Goal: Information Seeking & Learning: Check status

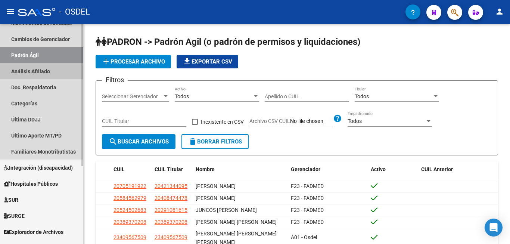
click at [69, 72] on link "Análisis Afiliado" at bounding box center [41, 71] width 83 height 16
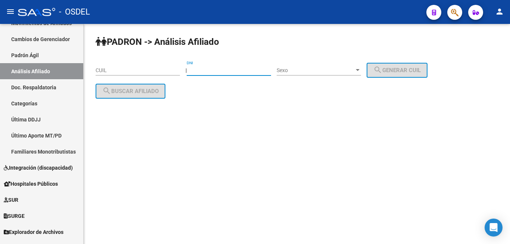
click at [241, 73] on input "DNI" at bounding box center [229, 70] width 84 height 6
type input "18373607"
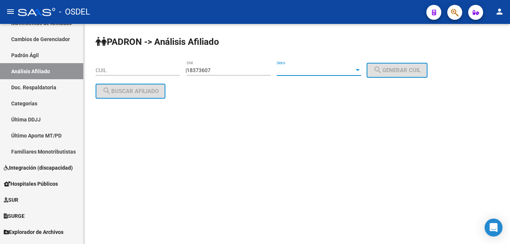
click at [361, 71] on div at bounding box center [357, 70] width 7 height 6
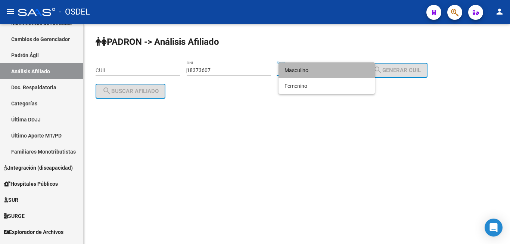
drag, startPoint x: 353, startPoint y: 72, endPoint x: 372, endPoint y: 74, distance: 18.5
click at [357, 72] on span "Masculino" at bounding box center [326, 70] width 84 height 16
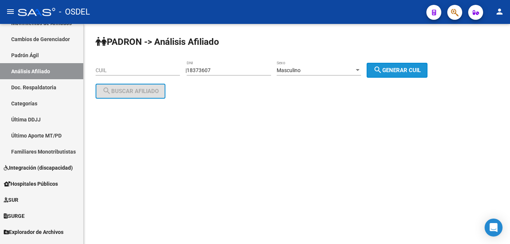
click at [403, 72] on span "search Generar CUIL" at bounding box center [396, 70] width 47 height 7
type input "20-18373607-9"
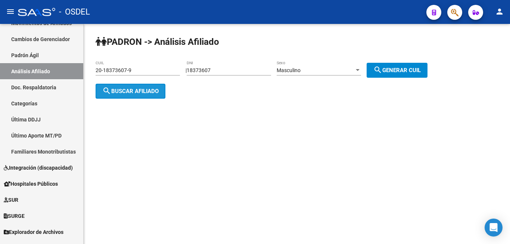
click at [146, 91] on span "search Buscar afiliado" at bounding box center [130, 91] width 56 height 7
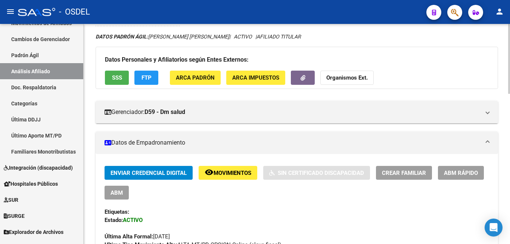
scroll to position [38, 0]
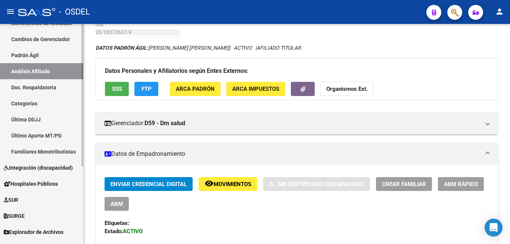
click at [22, 183] on span "Hospitales Públicos" at bounding box center [31, 183] width 54 height 8
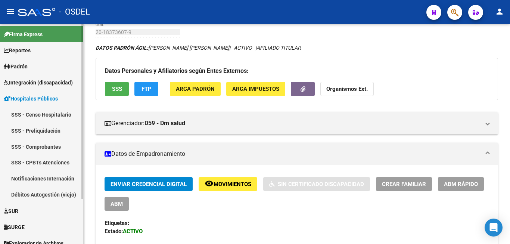
scroll to position [0, 0]
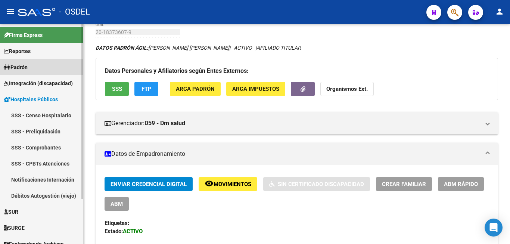
click at [31, 65] on link "Padrón" at bounding box center [41, 67] width 83 height 16
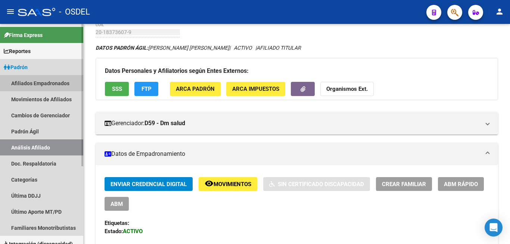
click at [34, 87] on link "Afiliados Empadronados" at bounding box center [41, 83] width 83 height 16
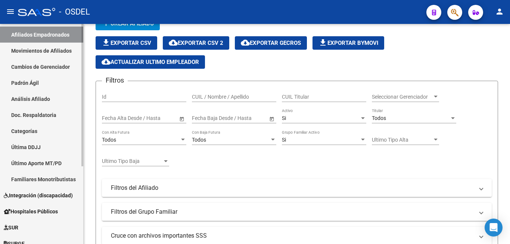
scroll to position [38, 0]
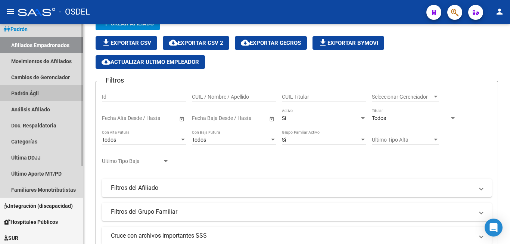
drag, startPoint x: 31, startPoint y: 93, endPoint x: 28, endPoint y: 101, distance: 8.4
click at [31, 94] on link "Padrón Ágil" at bounding box center [41, 93] width 83 height 16
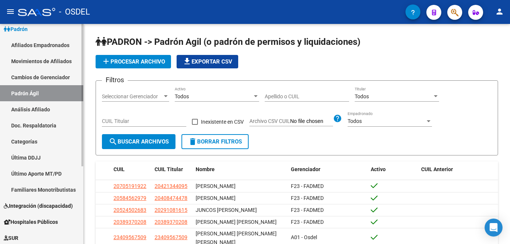
click at [27, 105] on link "Análisis Afiliado" at bounding box center [41, 109] width 83 height 16
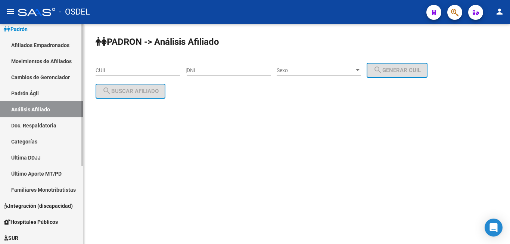
click at [0, 112] on link "Análisis Afiliado" at bounding box center [41, 109] width 83 height 16
